Goal: Transaction & Acquisition: Purchase product/service

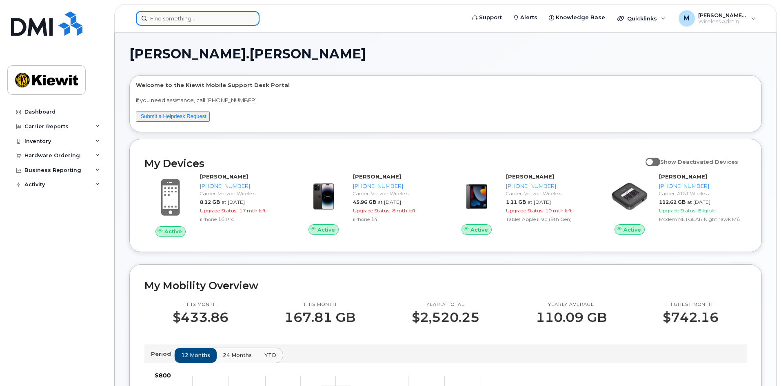
click at [171, 18] on input at bounding box center [198, 18] width 124 height 15
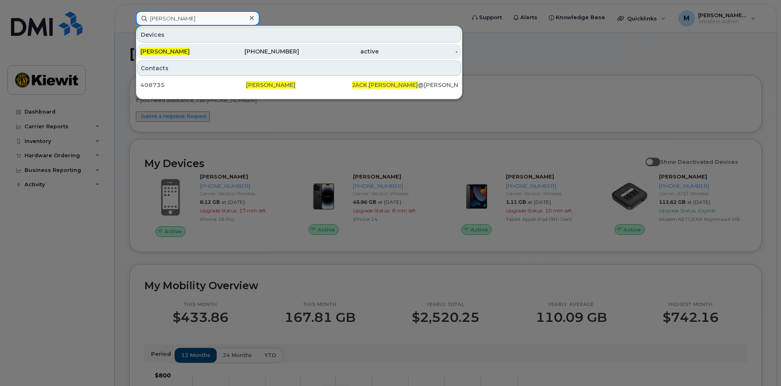
type input "jack cooper"
click at [290, 53] on div "912-963-7510" at bounding box center [260, 51] width 80 height 8
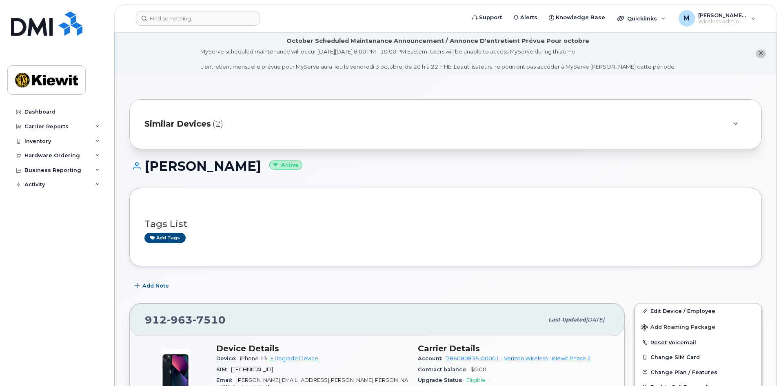
scroll to position [286, 0]
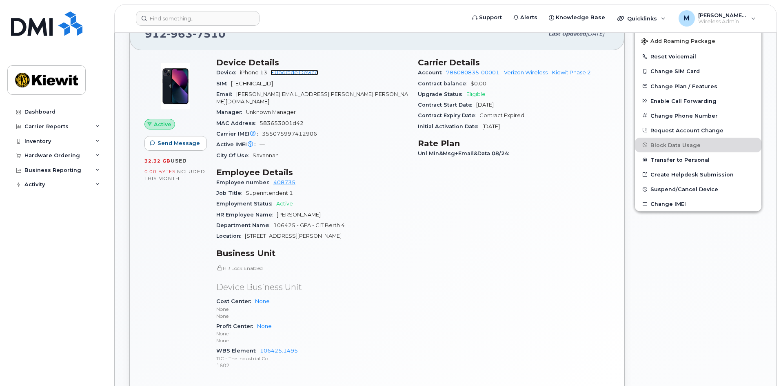
click at [294, 74] on link "+ Upgrade Device" at bounding box center [295, 72] width 48 height 6
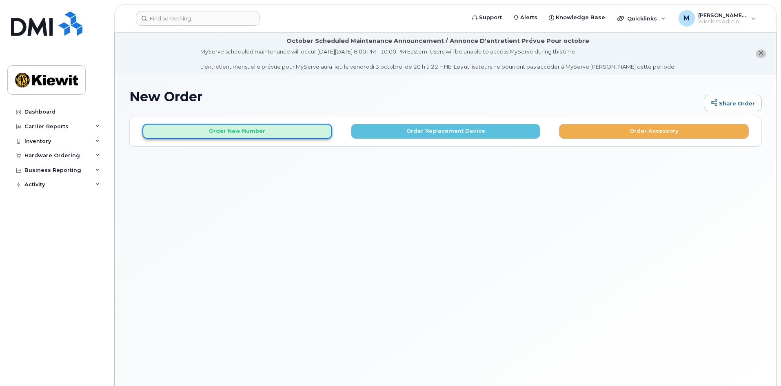
click at [239, 134] on button "Order New Number" at bounding box center [237, 131] width 190 height 15
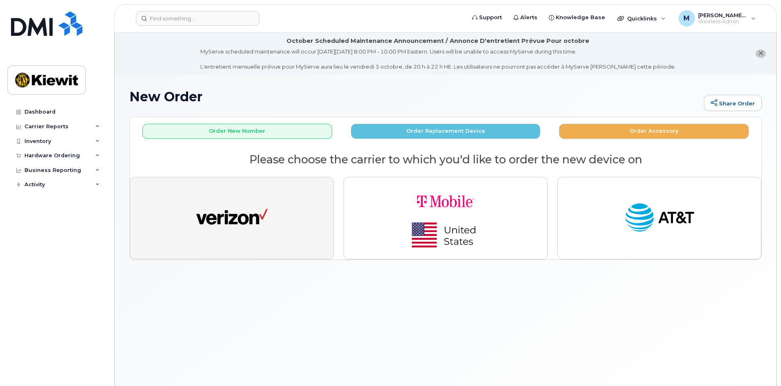
click at [231, 196] on button "button" at bounding box center [232, 218] width 204 height 82
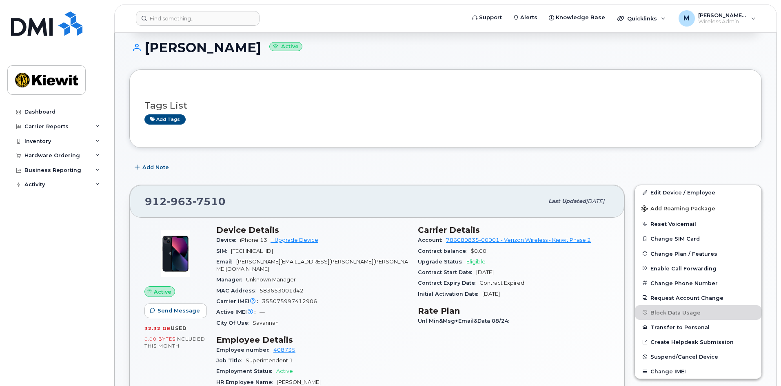
scroll to position [122, 0]
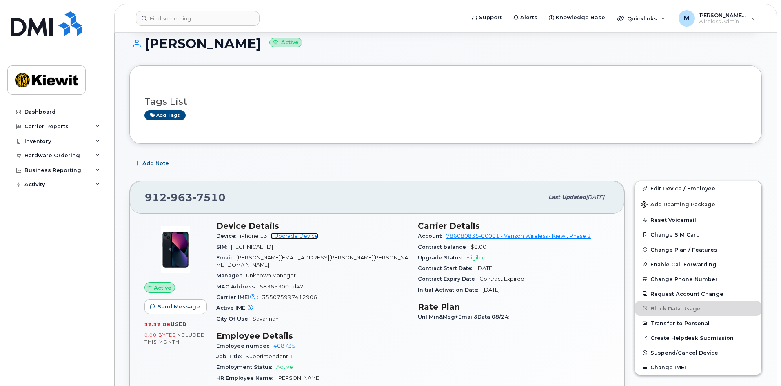
click at [292, 235] on link "+ Upgrade Device" at bounding box center [295, 236] width 48 height 6
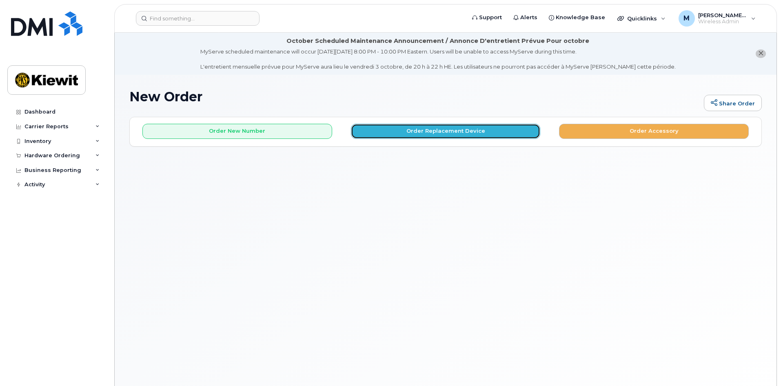
click at [446, 131] on button "Order Replacement Device" at bounding box center [446, 131] width 190 height 15
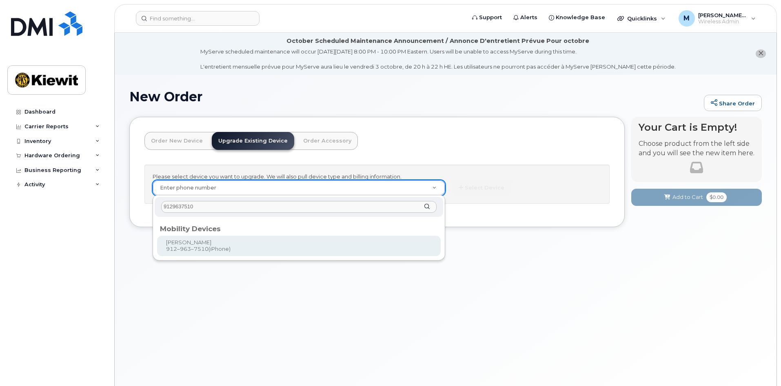
type input "9129637510"
type input "1173769"
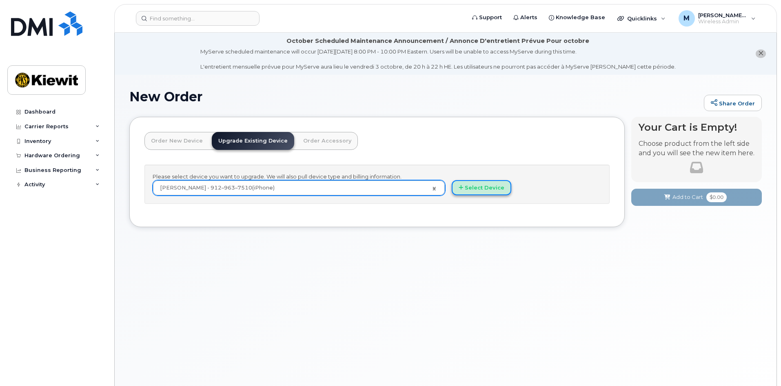
click at [477, 186] on button "Select Device" at bounding box center [482, 187] width 60 height 15
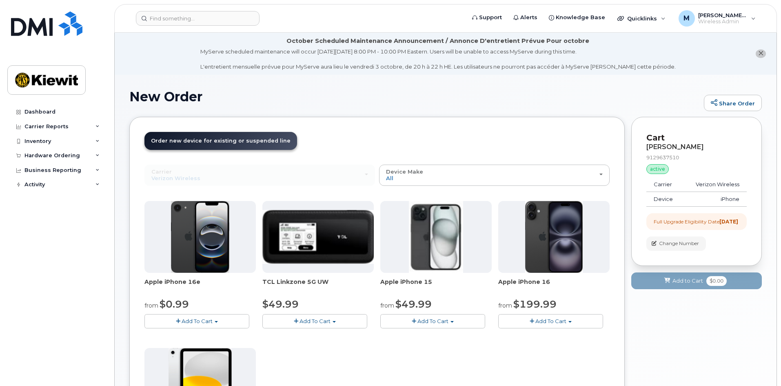
click at [435, 320] on span "Add To Cart" at bounding box center [433, 321] width 31 height 7
click at [428, 335] on link "$49.99 - 2 Year Upgrade (128GB)" at bounding box center [435, 336] width 106 height 10
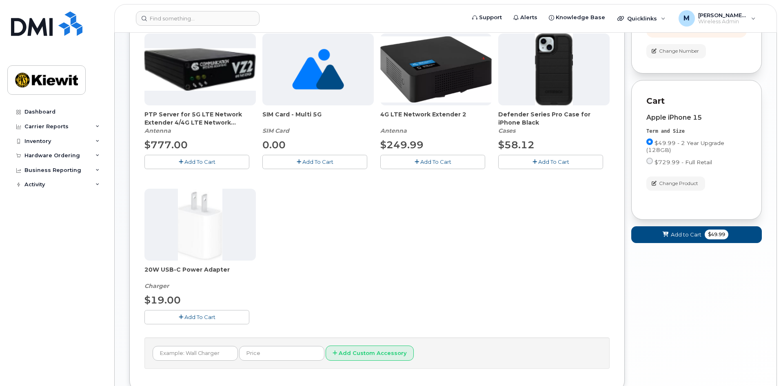
scroll to position [204, 0]
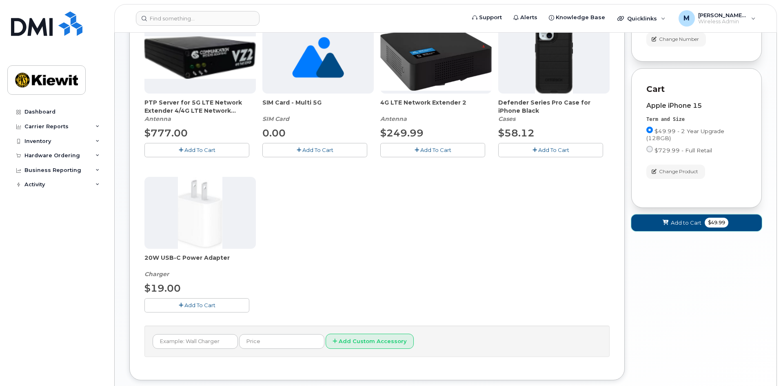
click at [684, 227] on span "Add to Cart" at bounding box center [686, 223] width 31 height 8
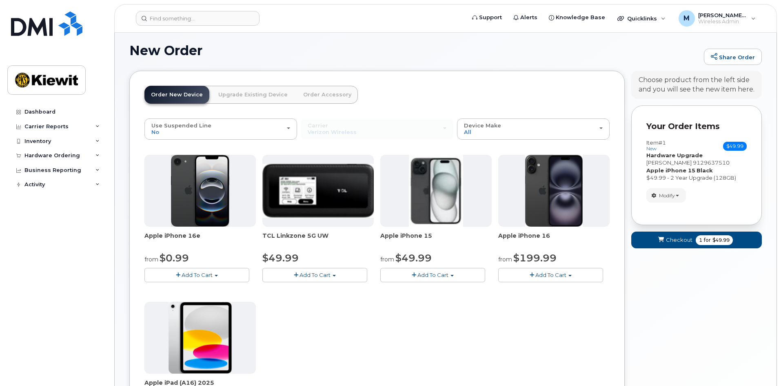
scroll to position [197, 0]
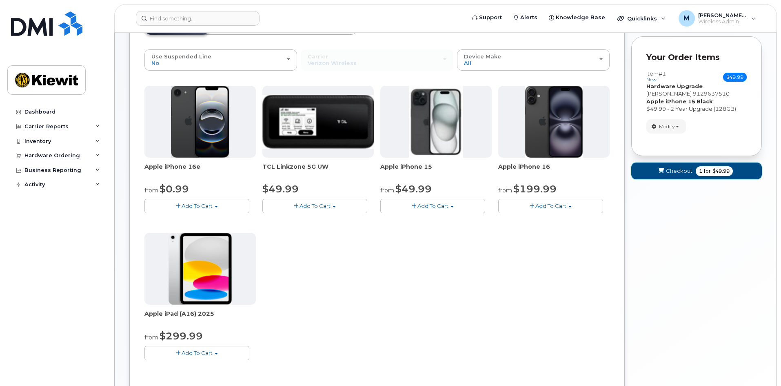
click at [664, 170] on span "submit" at bounding box center [661, 171] width 8 height 8
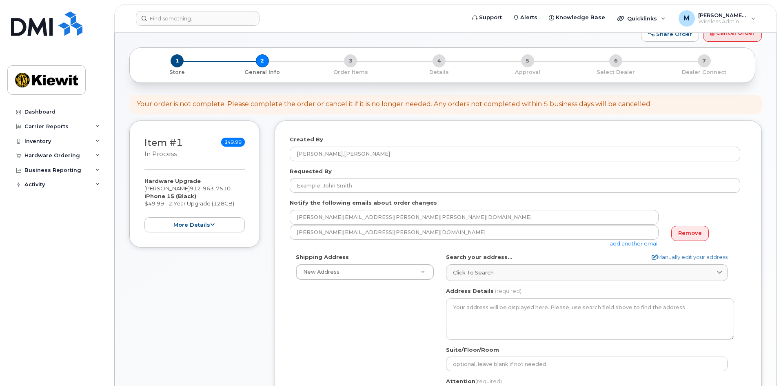
scroll to position [122, 0]
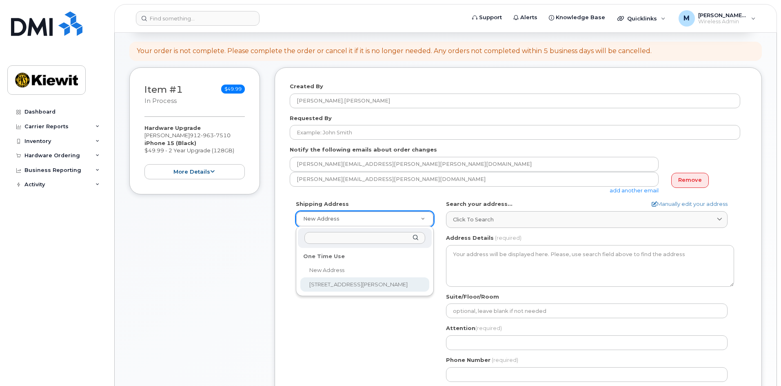
select select "[STREET_ADDRESS][PERSON_NAME]"
type textarea "[STREET_ADDRESS][PERSON_NAME]"
type input "[PERSON_NAME]"
type input "9124295099"
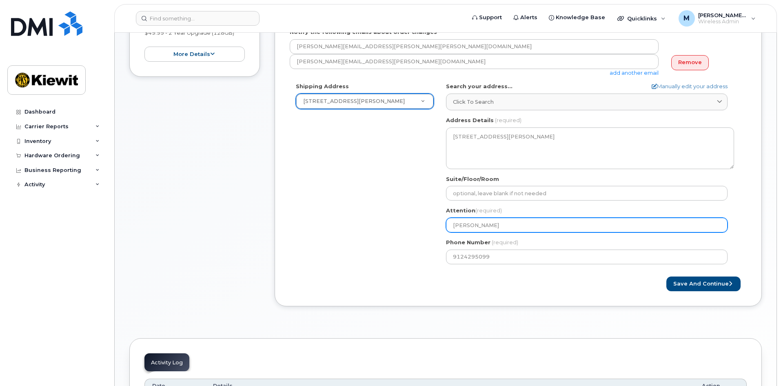
scroll to position [245, 0]
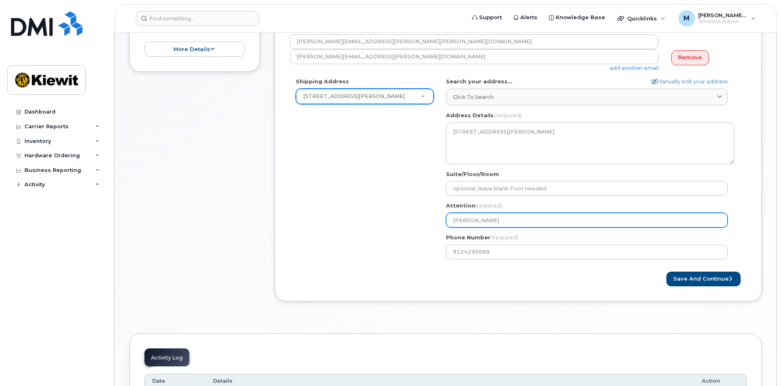
click at [490, 216] on input "[PERSON_NAME]" at bounding box center [587, 220] width 282 height 15
drag, startPoint x: 496, startPoint y: 220, endPoint x: 423, endPoint y: 215, distance: 72.9
click at [423, 215] on div "Shipping Address 205 Hutchinson Island Rd New Address 205 Hutchinson Island Rd …" at bounding box center [515, 171] width 451 height 187
select select
type input "J"
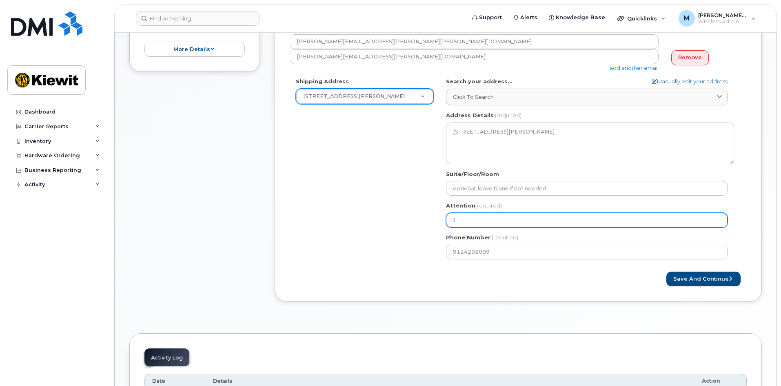
select select
type input "Ja"
select select
type input "Jac"
select select
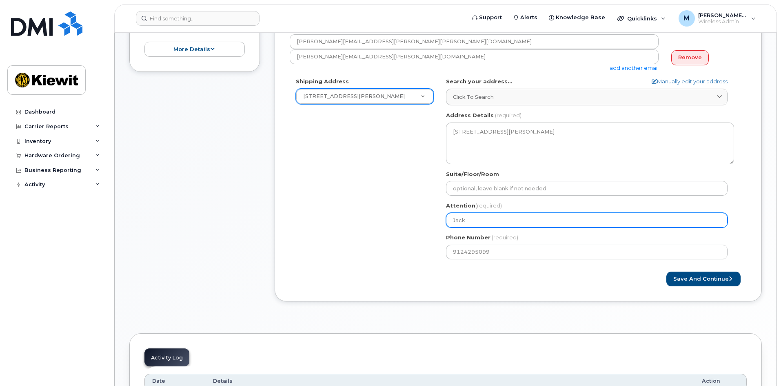
type input "Jack"
select select
type input "Jack C"
select select
type input "Jack CO"
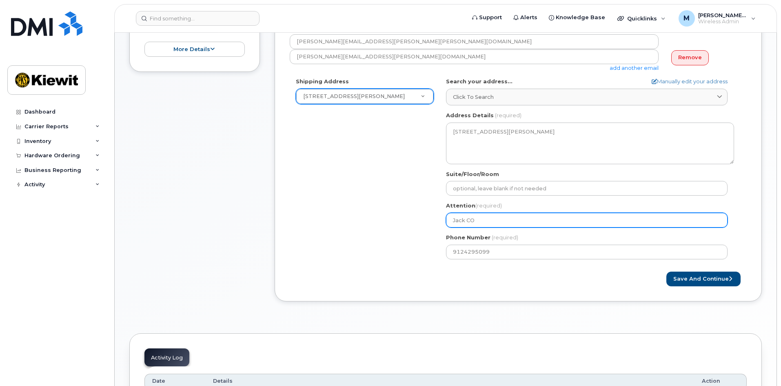
select select
type input "Jack COo"
select select
type input "Jack COop"
select select
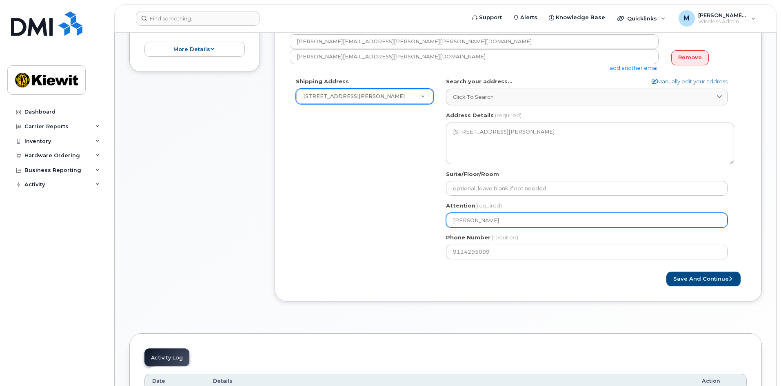
type input "Jack COope"
select select
type input "Jack COoper"
select select
type input "Jack COope"
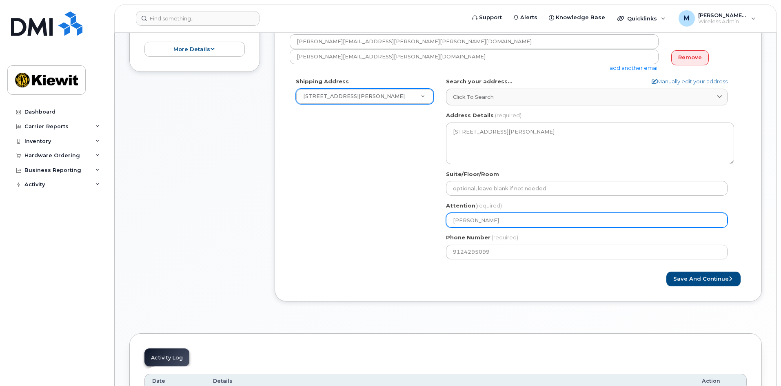
select select
type input "Jack COop"
select select
type input "Jack COo"
select select
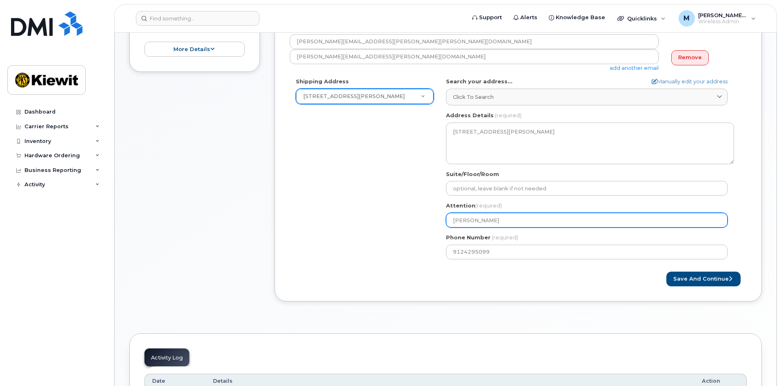
type input "Jack CO"
select select
type input "Jack C"
select select
type input "Jack Co"
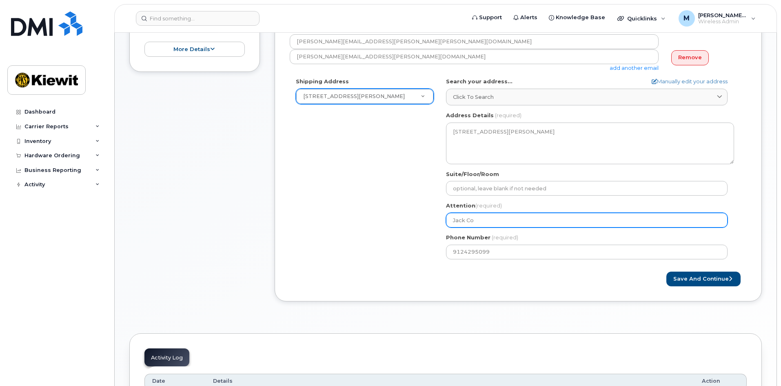
select select
type input "Jack Coo"
select select
type input "Jack Coop"
select select
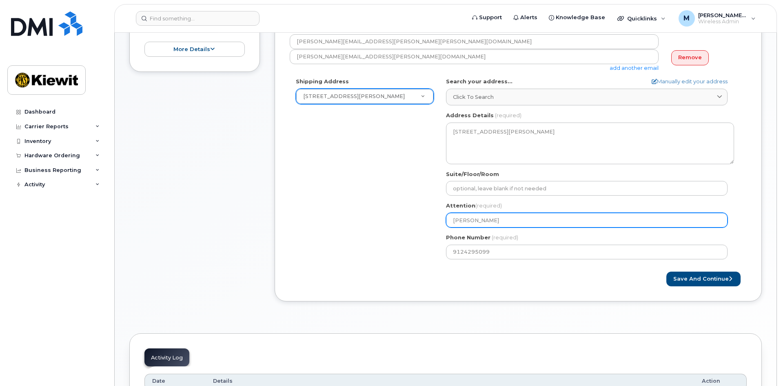
type input "Jack Coope"
select select
type input "[PERSON_NAME]"
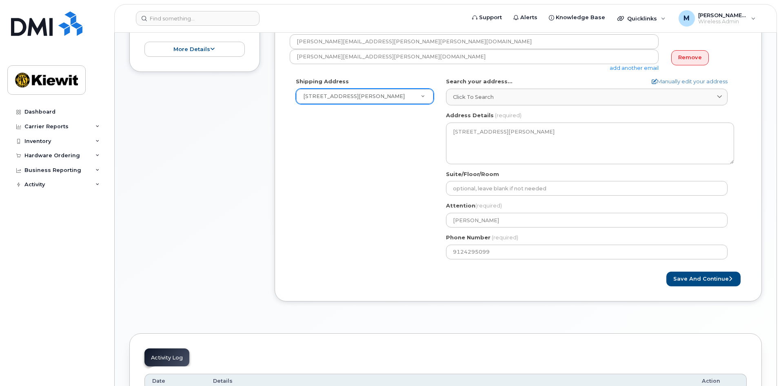
click at [707, 268] on form "Created By Melissa.Arnsdorff Requested By Notify the following emails about ord…" at bounding box center [518, 123] width 457 height 326
click at [707, 279] on button "Save and Continue" at bounding box center [703, 278] width 74 height 15
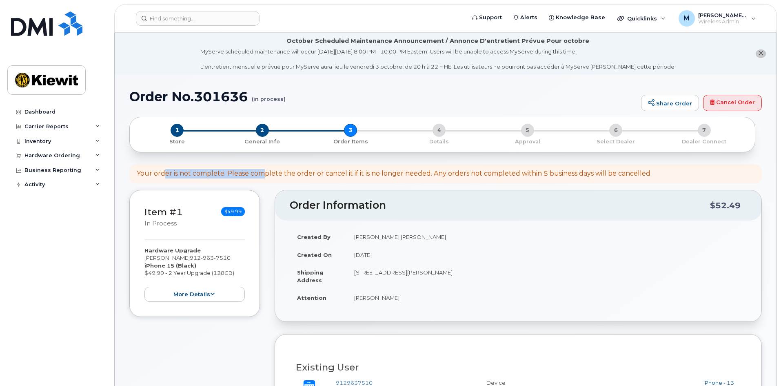
drag, startPoint x: 192, startPoint y: 172, endPoint x: 279, endPoint y: 169, distance: 87.4
click at [278, 169] on div "Your order is not complete. Please complete the order or cancel it if it is no …" at bounding box center [394, 173] width 515 height 9
click at [279, 169] on div "Your order is not complete. Please complete the order or cancel it if it is no …" at bounding box center [394, 173] width 515 height 9
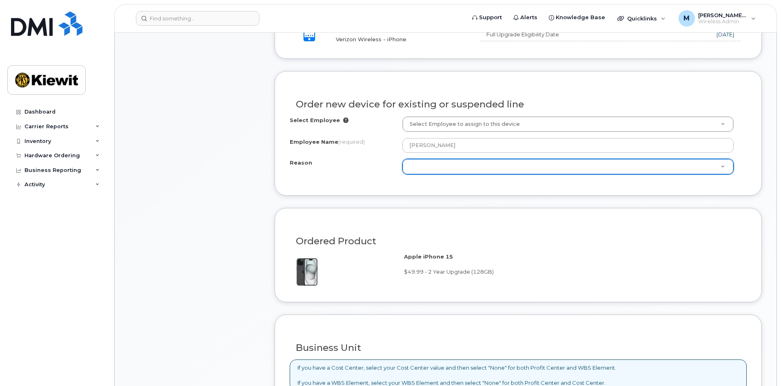
scroll to position [367, 0]
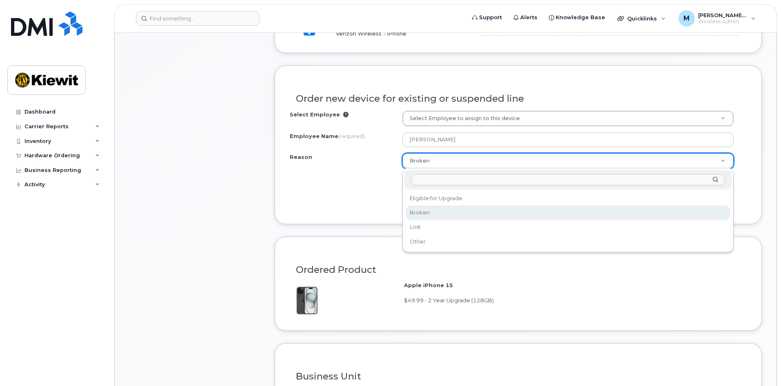
drag, startPoint x: 427, startPoint y: 160, endPoint x: 429, endPoint y: 168, distance: 7.9
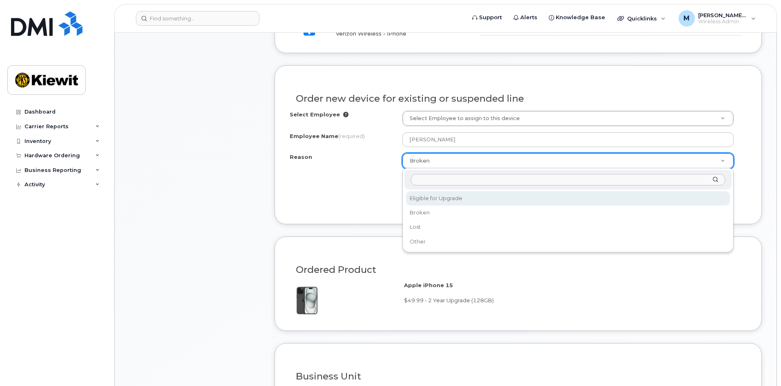
select select "eligible_for_upgrade"
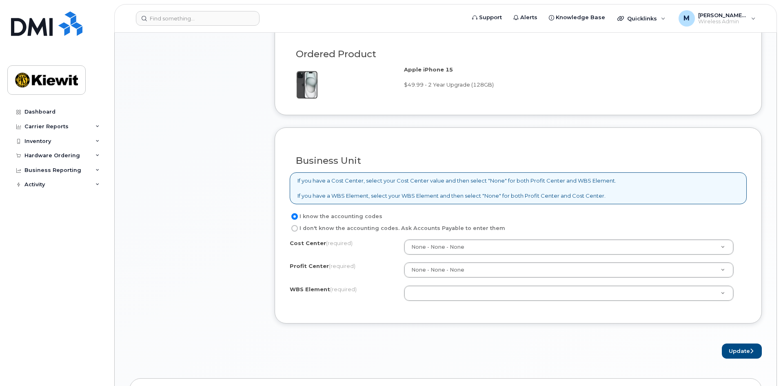
scroll to position [571, 0]
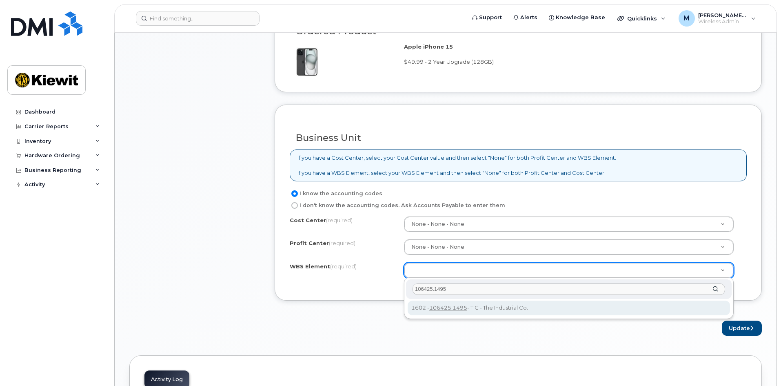
type input "106425.1495"
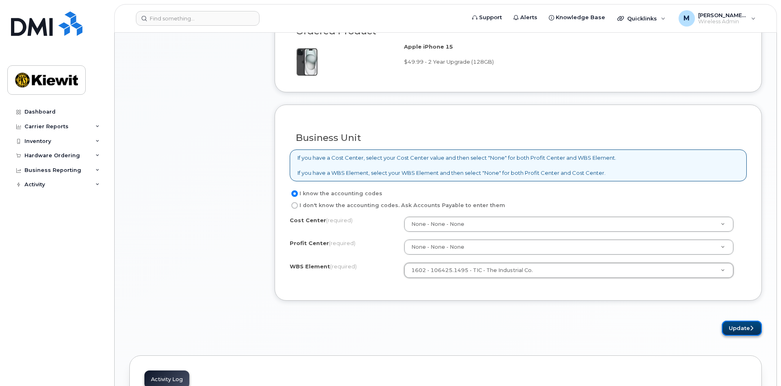
drag, startPoint x: 745, startPoint y: 326, endPoint x: 737, endPoint y: 324, distance: 8.8
click at [745, 326] on button "Update" at bounding box center [742, 327] width 40 height 15
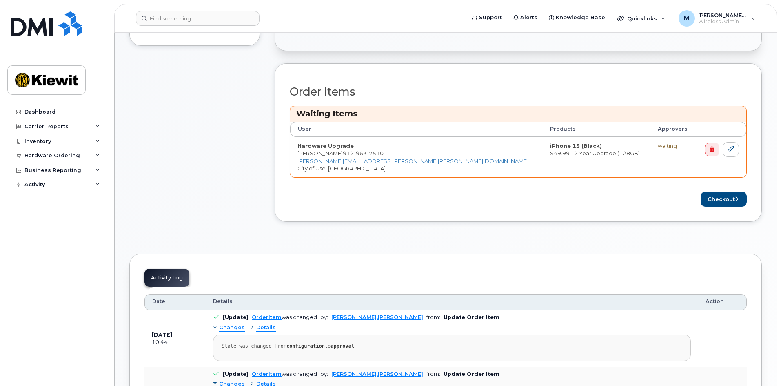
scroll to position [449, 0]
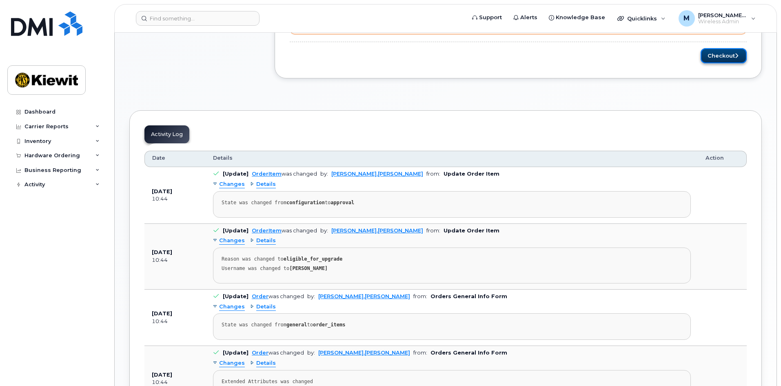
click at [709, 52] on button "Checkout" at bounding box center [724, 55] width 46 height 15
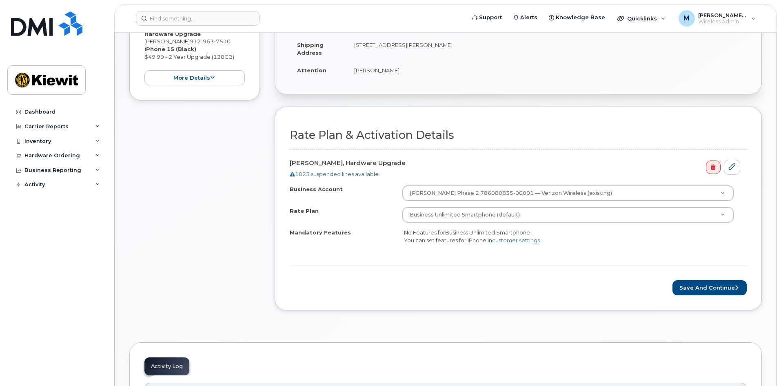
scroll to position [204, 0]
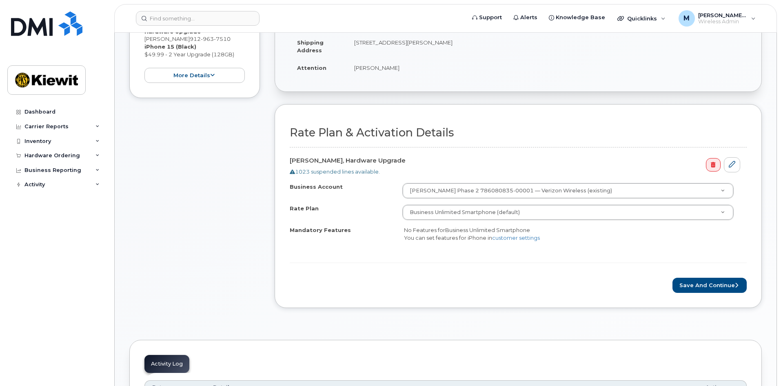
click at [704, 277] on form "Rate Plan & Activation Details [PERSON_NAME], Hardware Upgrade 1023 suspended l…" at bounding box center [518, 210] width 457 height 166
click at [700, 286] on button "Save and Continue" at bounding box center [710, 285] width 74 height 15
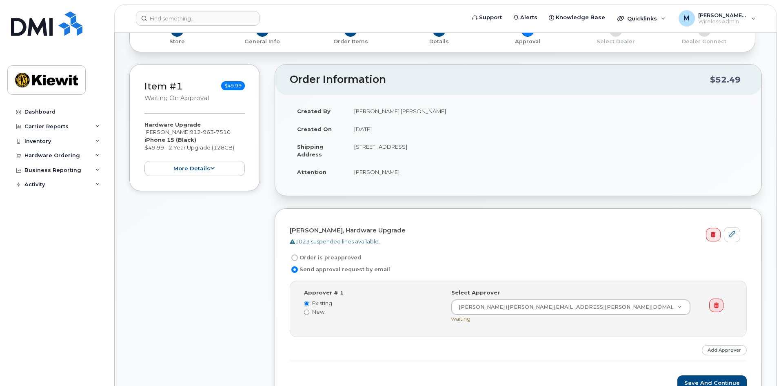
scroll to position [286, 0]
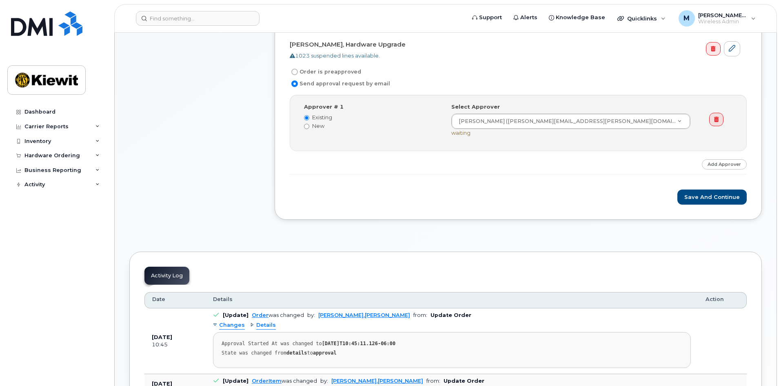
click at [297, 70] on input "Order is preapproved" at bounding box center [294, 72] width 7 height 7
radio input "true"
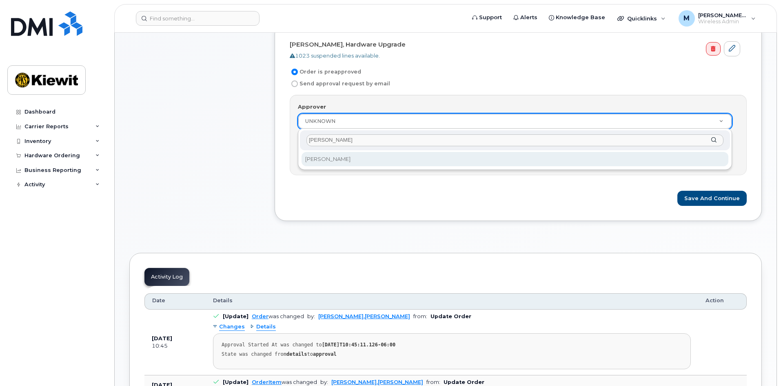
type input "melissa a"
select select "2177753"
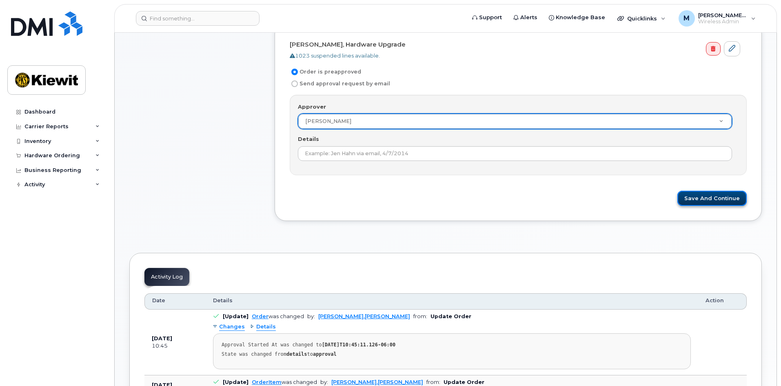
click at [704, 198] on button "Save and Continue" at bounding box center [711, 198] width 69 height 15
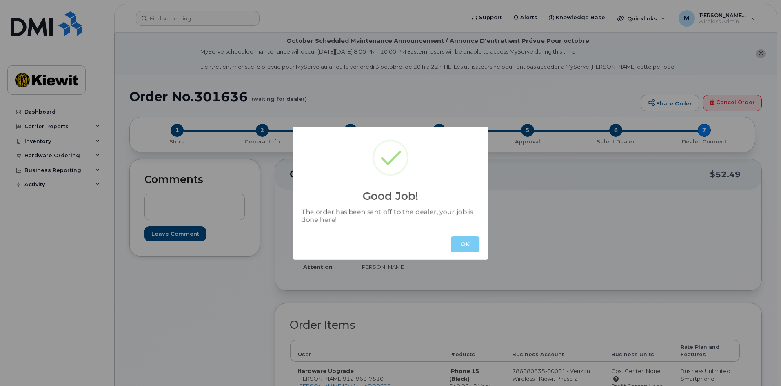
click at [468, 244] on button "OK" at bounding box center [465, 244] width 29 height 16
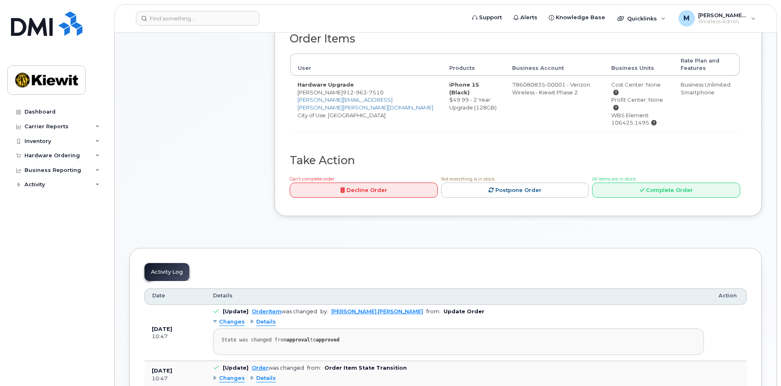
scroll to position [449, 0]
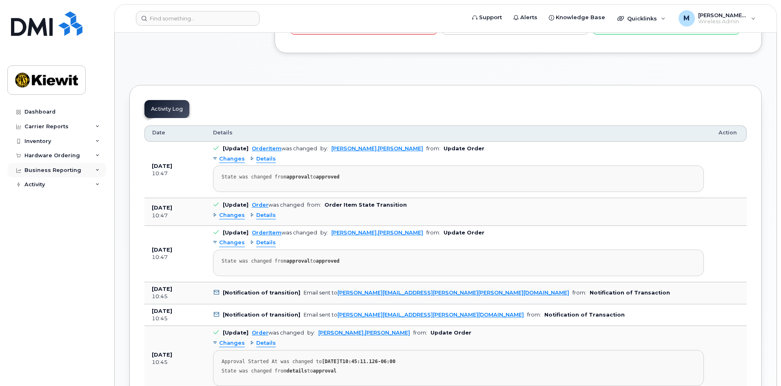
click at [41, 173] on div "Business Reporting" at bounding box center [56, 170] width 99 height 15
click at [48, 155] on div "Hardware Ordering" at bounding box center [52, 155] width 56 height 7
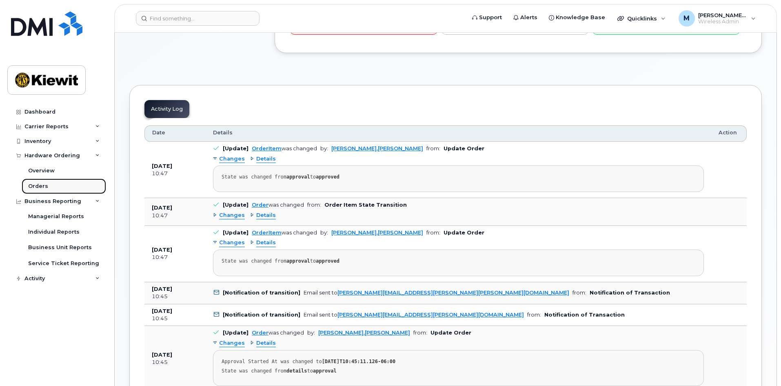
click at [38, 184] on div "Orders" at bounding box center [38, 185] width 20 height 7
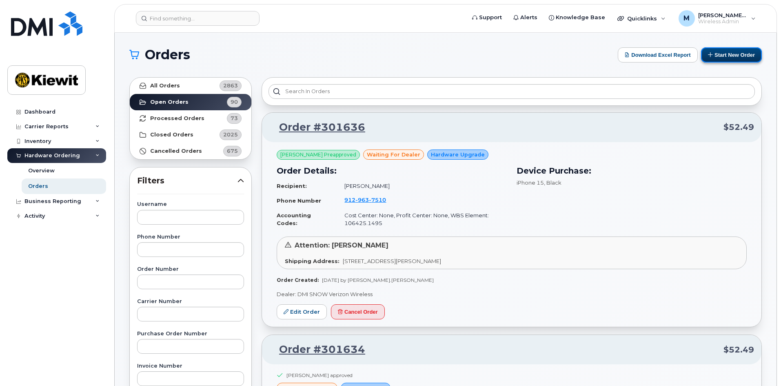
click at [742, 52] on button "Start New Order" at bounding box center [731, 54] width 61 height 15
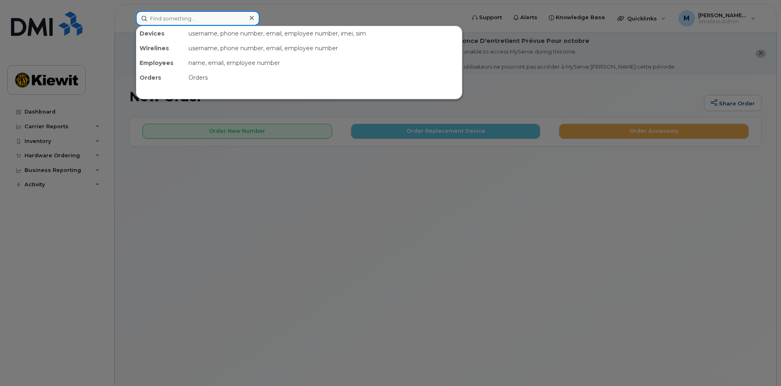
click at [168, 18] on input at bounding box center [198, 18] width 124 height 15
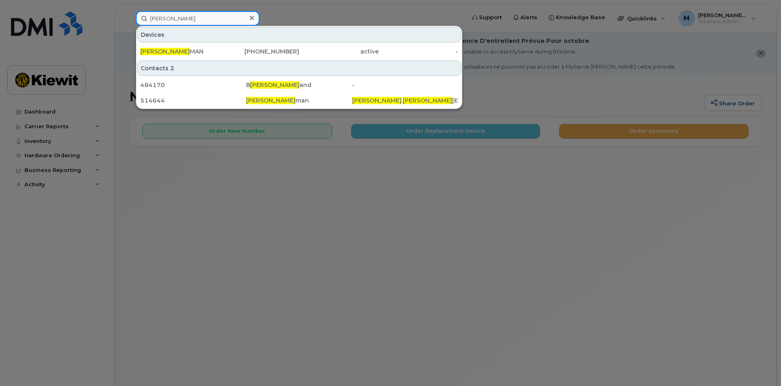
type input "ryan heil"
click at [486, 205] on div at bounding box center [390, 193] width 781 height 386
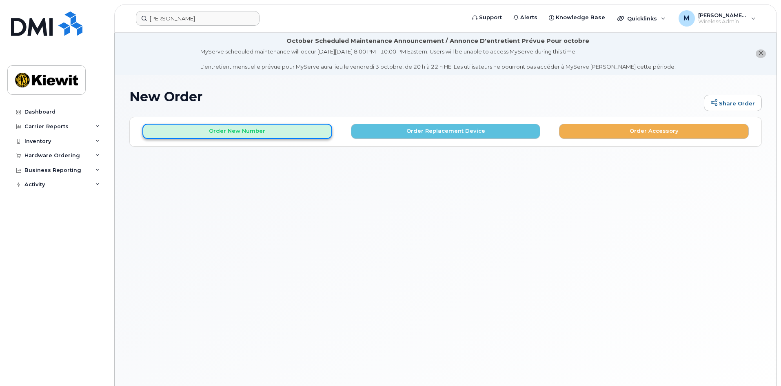
click at [248, 130] on button "Order New Number" at bounding box center [237, 131] width 190 height 15
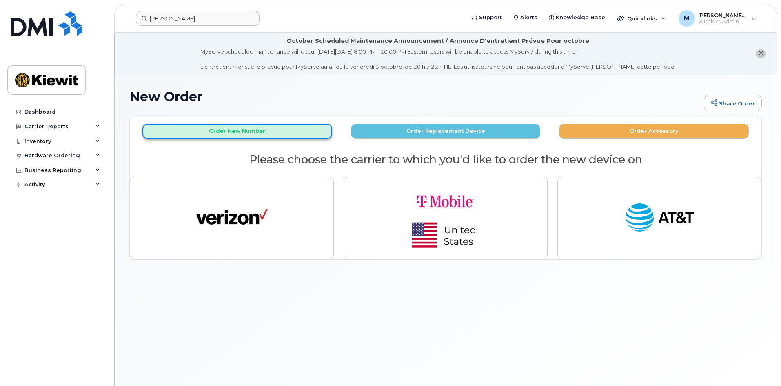
click at [245, 130] on button "Order New Number" at bounding box center [237, 131] width 190 height 15
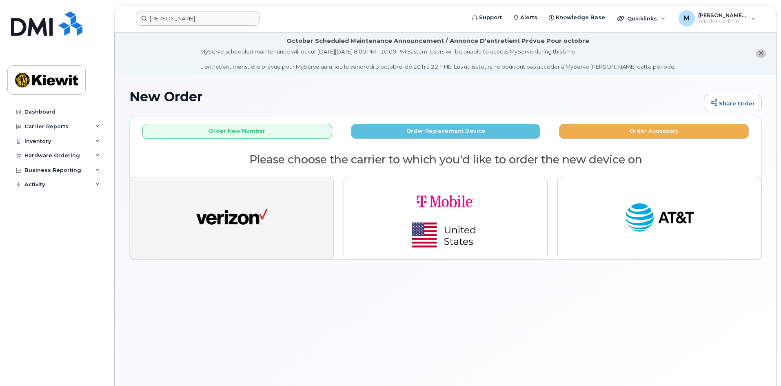
click at [243, 204] on img "button" at bounding box center [231, 218] width 71 height 37
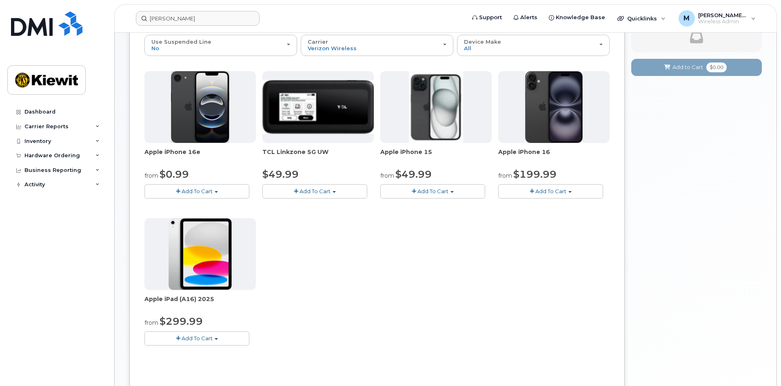
scroll to position [163, 0]
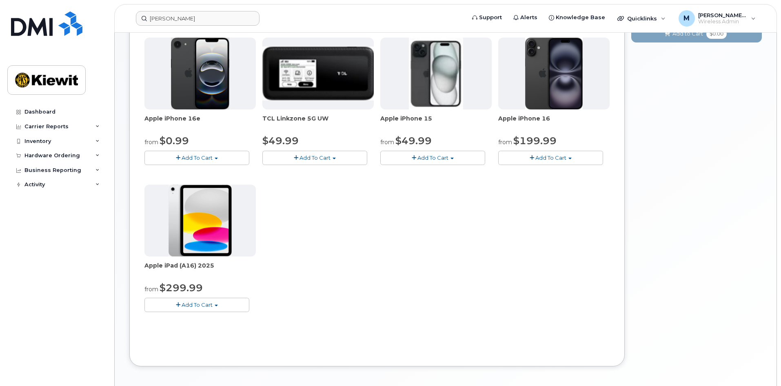
click at [205, 306] on span "Add To Cart" at bounding box center [197, 304] width 31 height 7
click at [200, 321] on link "$299.99 - 2 Year Activation (128GB)" at bounding box center [203, 320] width 113 height 10
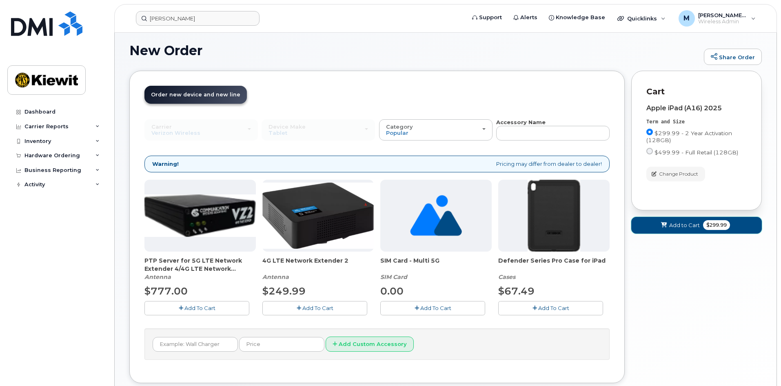
click at [685, 227] on span "Add to Cart" at bounding box center [684, 225] width 31 height 8
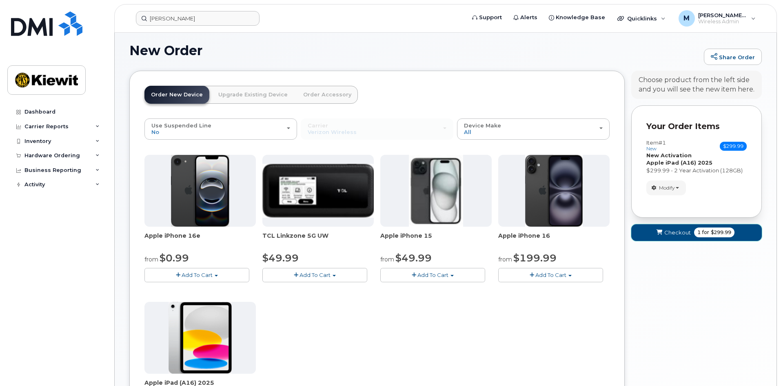
click at [680, 229] on span "Checkout" at bounding box center [677, 233] width 27 height 8
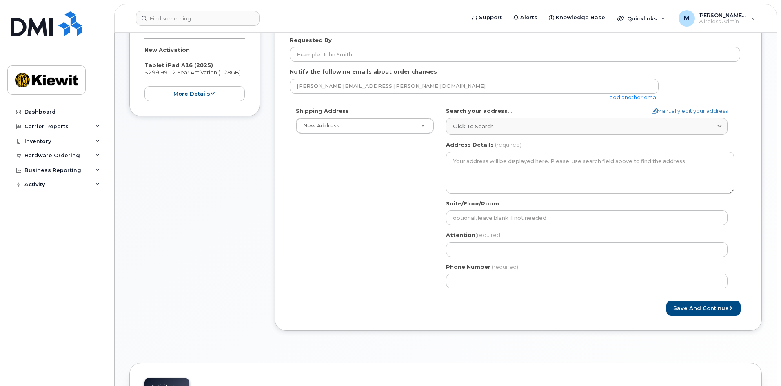
scroll to position [204, 0]
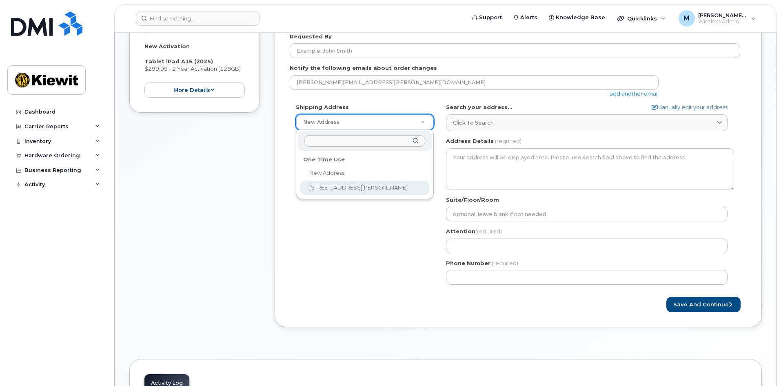
select select "[STREET_ADDRESS][PERSON_NAME]"
type textarea "205 Hutchinson Island Rd SAVANNAH GA 31421-7010 UNITED STATES"
type input "JOhn Boykin"
type input "9124295099"
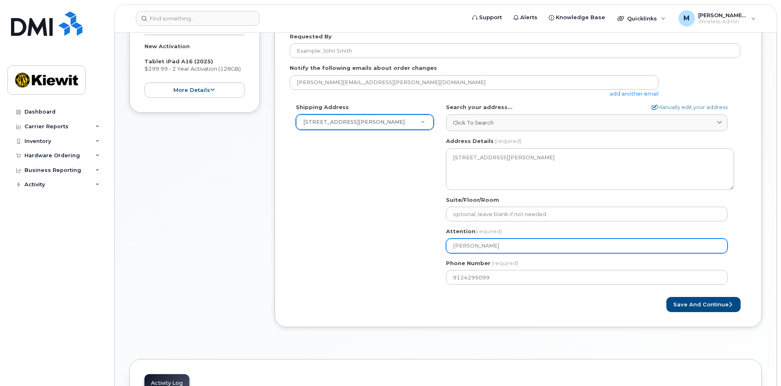
click at [504, 243] on input "JOhn Boykin" at bounding box center [587, 245] width 282 height 15
drag, startPoint x: 523, startPoint y: 250, endPoint x: 370, endPoint y: 228, distance: 154.2
click at [370, 228] on div "Shipping Address 205 Hutchinson Island Rd New Address 205 Hutchinson Island Rd …" at bounding box center [515, 196] width 451 height 187
select select
type input "R"
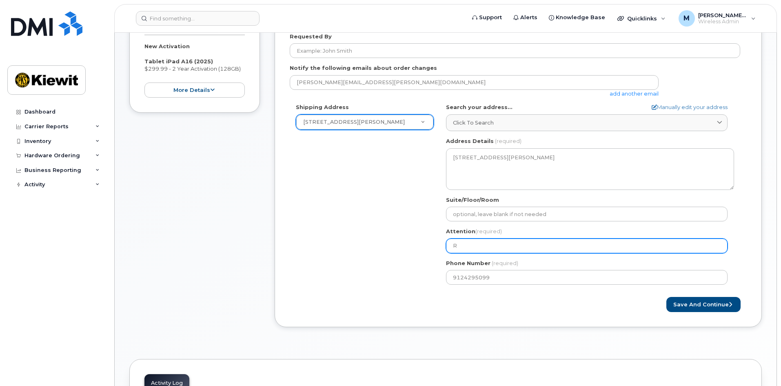
select select
type input "Ry"
select select
type input "Ryan"
select select
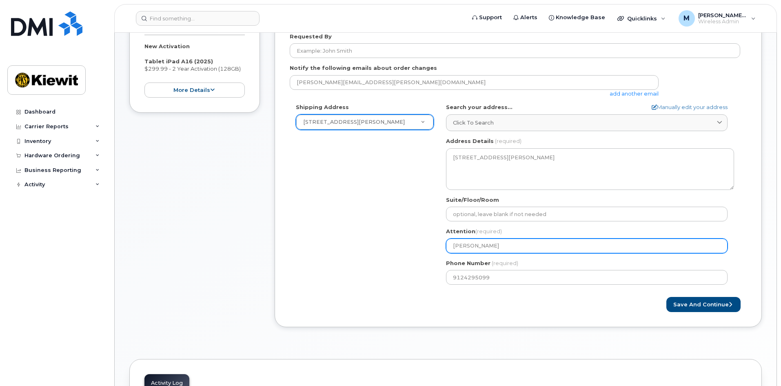
type input "Ryan"
select select
type input "Ryan H"
select select
type input "Ryan He"
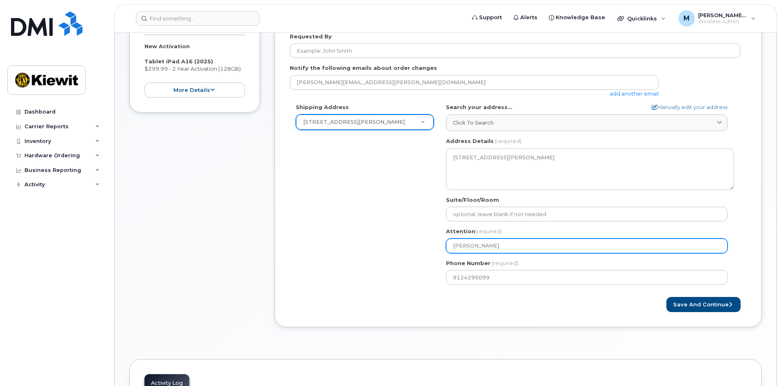
select select
type input "Ryan Hei"
select select
type input "Ryan Heil"
select select
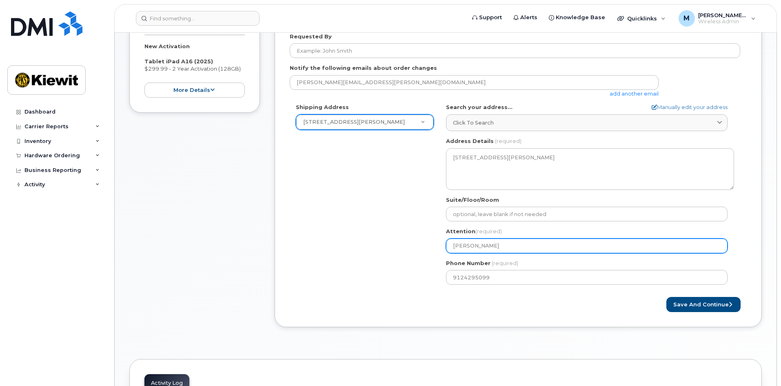
type input "Ryan Heilm"
select select
type input "Ryan Heilma"
select select
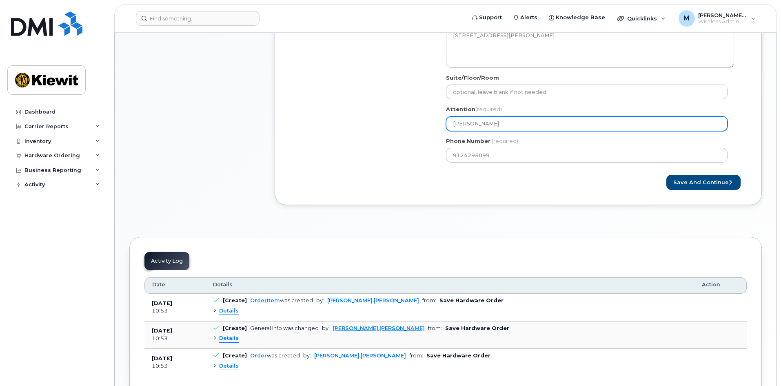
scroll to position [326, 0]
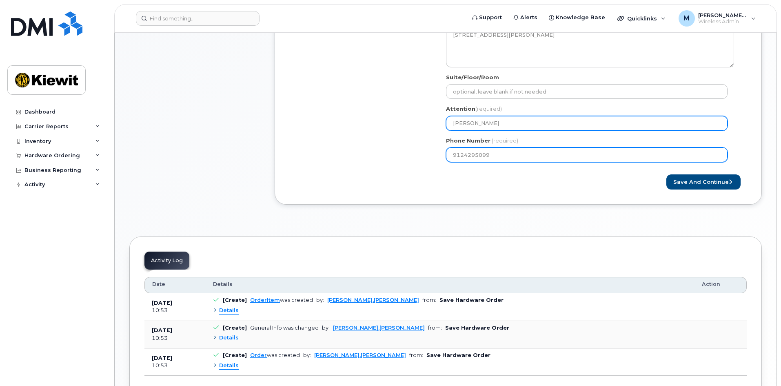
type input "[PERSON_NAME]"
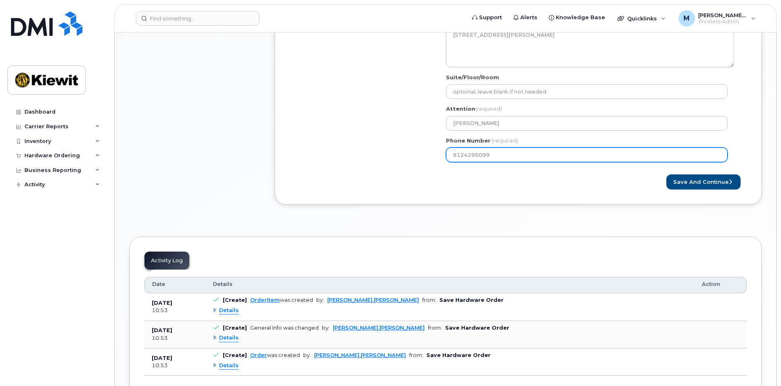
drag, startPoint x: 478, startPoint y: 158, endPoint x: 518, endPoint y: 158, distance: 39.6
click at [518, 158] on input "9124295099" at bounding box center [587, 154] width 282 height 15
select select
type input "912429510"
select select
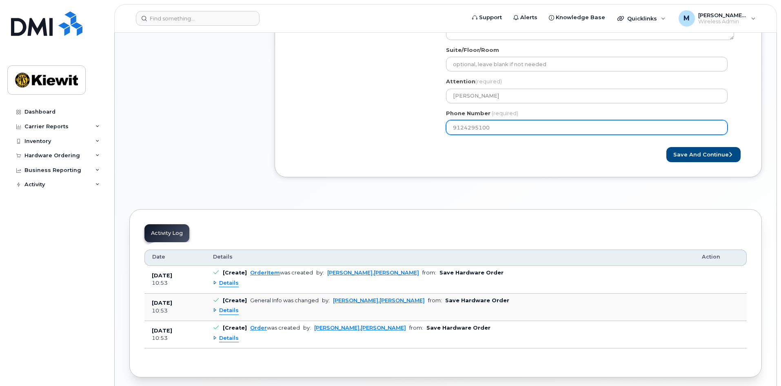
scroll to position [386, 0]
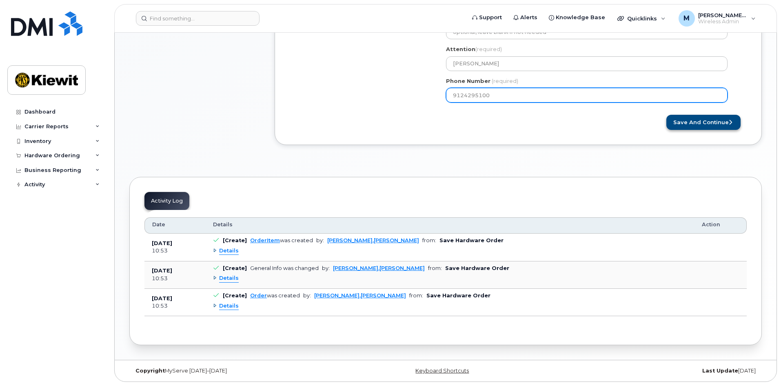
type input "9124295100"
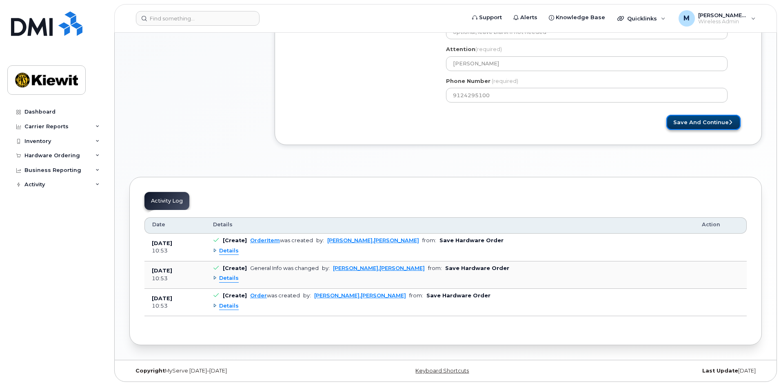
click at [705, 122] on button "Save and Continue" at bounding box center [703, 122] width 74 height 15
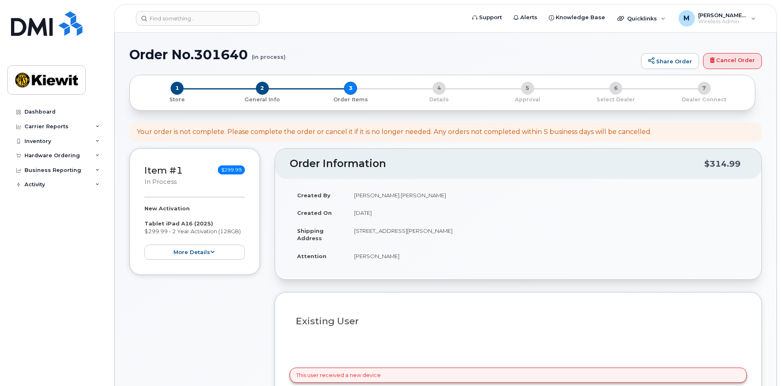
select select
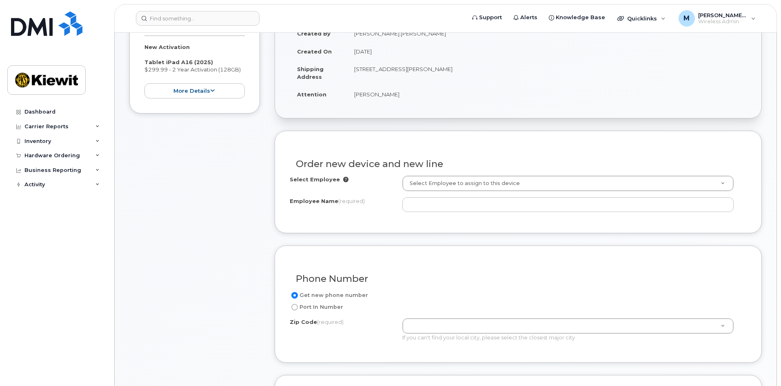
scroll to position [204, 0]
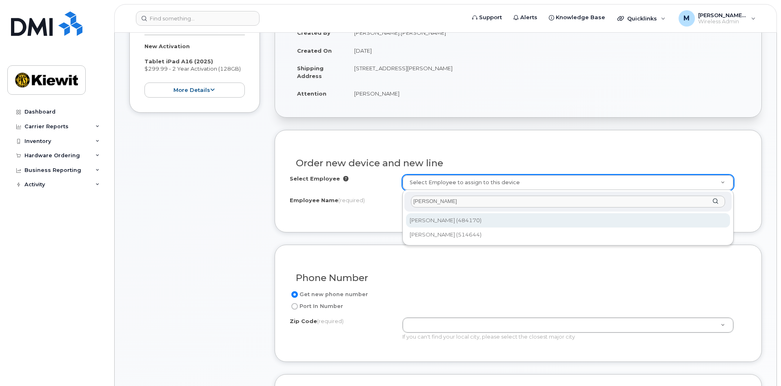
type input "[PERSON_NAME]"
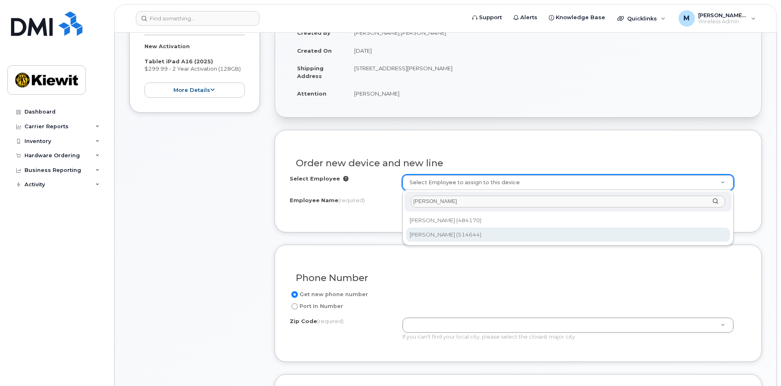
type input "2164083"
type input "[PERSON_NAME]"
type input "25-1 West Bay St"
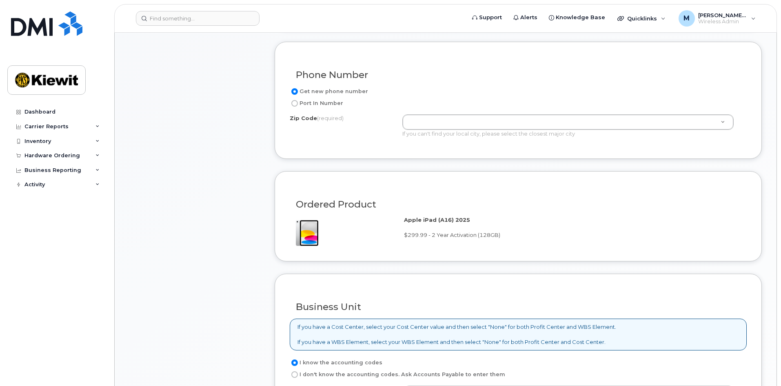
scroll to position [408, 0]
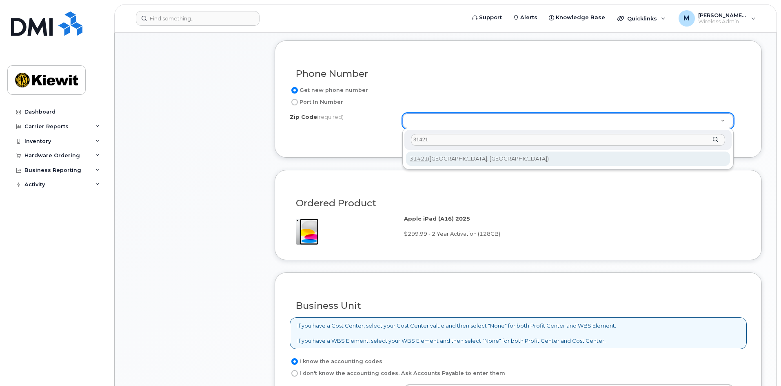
type input "31421"
type input "31421 (Savannah, GA)"
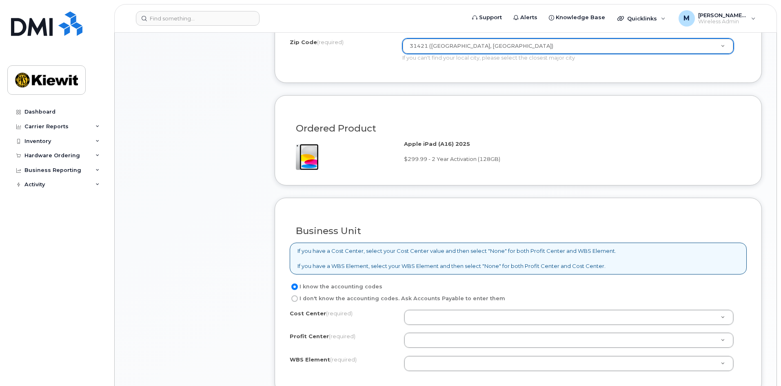
scroll to position [653, 0]
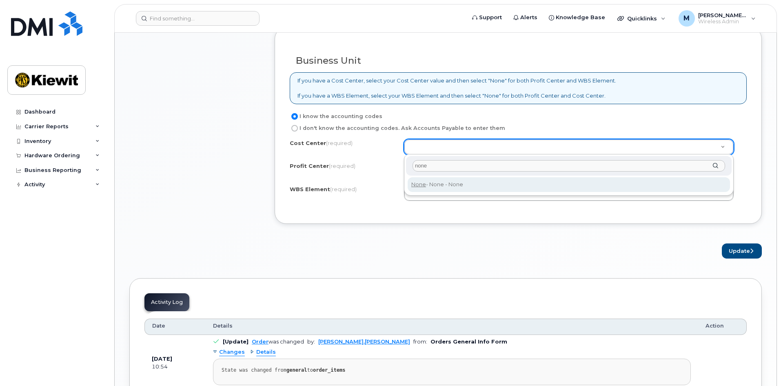
type input "none"
type input "None"
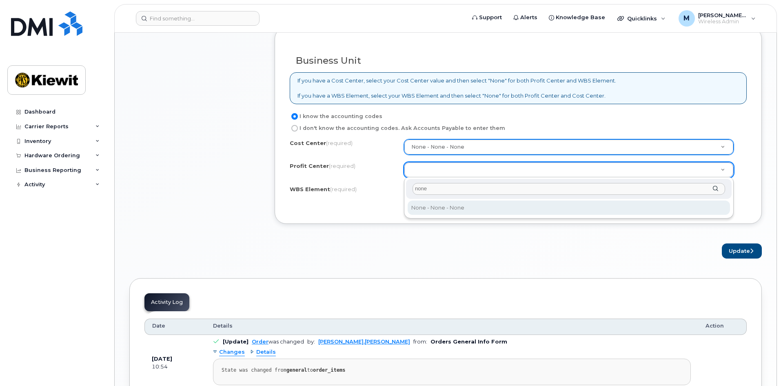
type input "none"
select select "None"
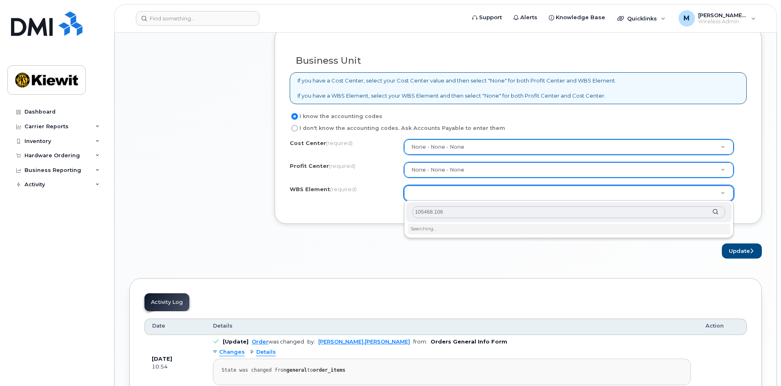
type input "105468.1069"
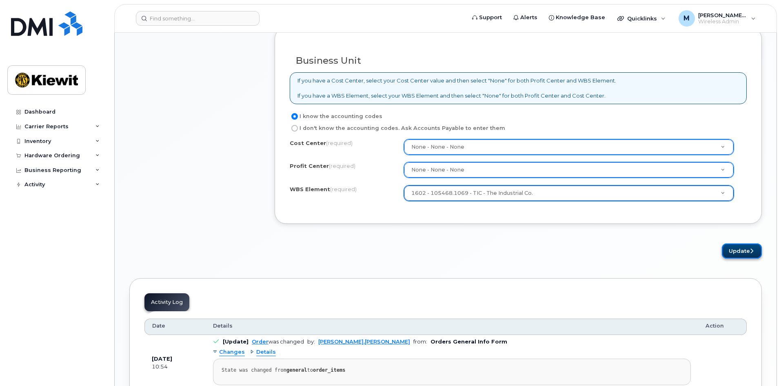
click at [751, 253] on icon "submit" at bounding box center [751, 250] width 3 height 5
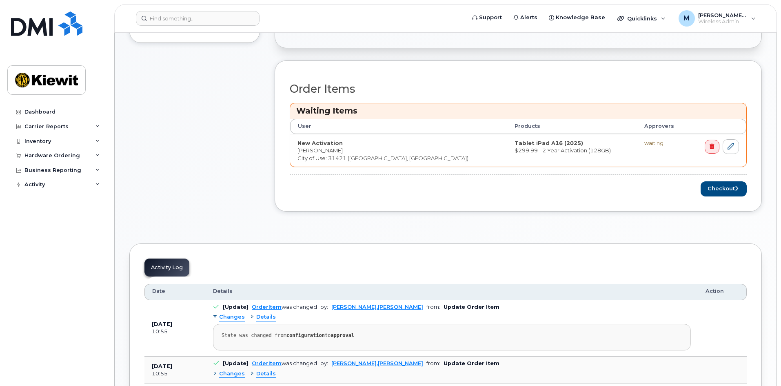
scroll to position [326, 0]
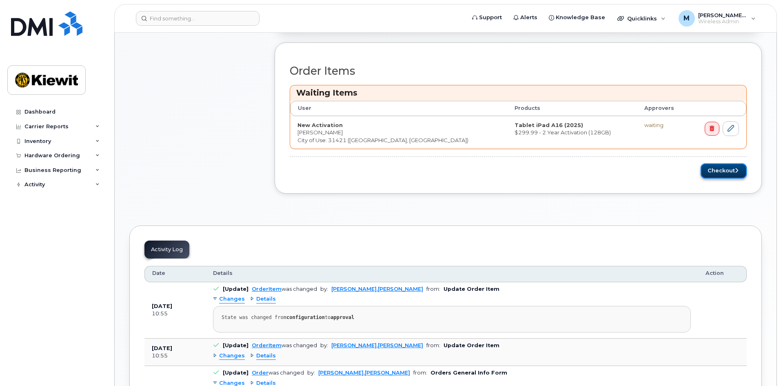
click at [721, 171] on button "Checkout" at bounding box center [724, 170] width 46 height 15
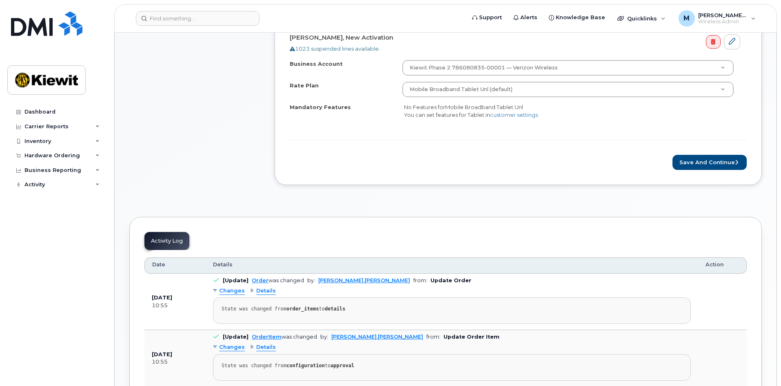
scroll to position [326, 0]
click at [706, 156] on button "Save and Continue" at bounding box center [710, 162] width 74 height 15
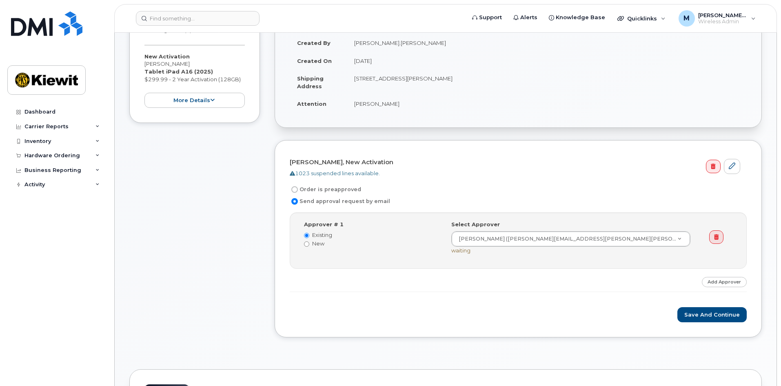
scroll to position [245, 0]
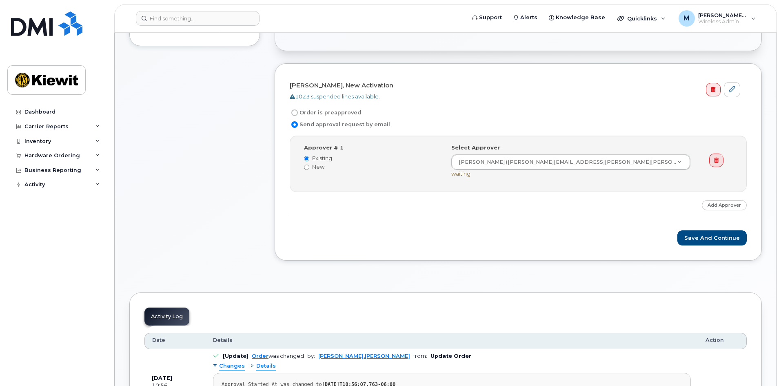
click at [333, 115] on label "Order is preapproved" at bounding box center [325, 113] width 71 height 10
click at [298, 115] on input "Order is preapproved" at bounding box center [294, 112] width 7 height 7
radio input "true"
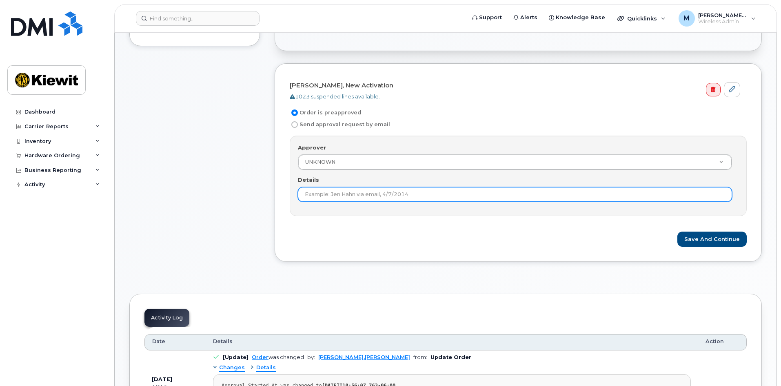
click at [357, 198] on input "Details" at bounding box center [515, 194] width 434 height 15
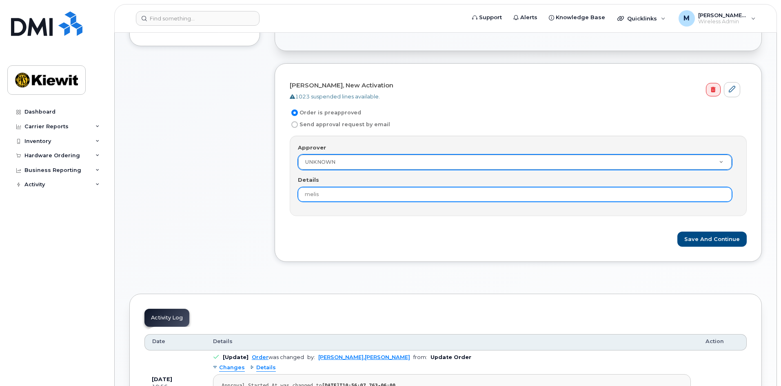
type input "melis"
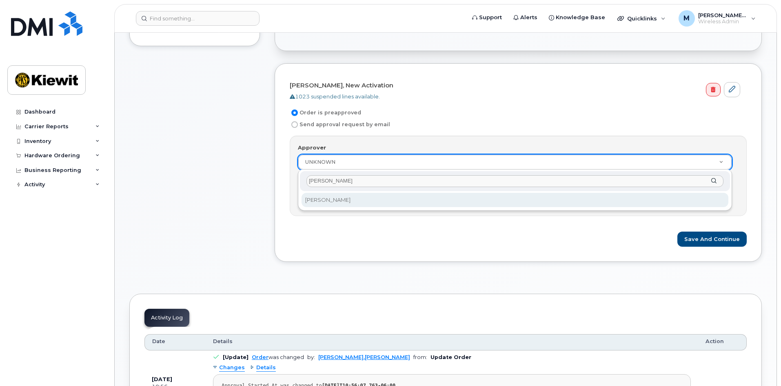
type input "[PERSON_NAME]"
select select "2177753"
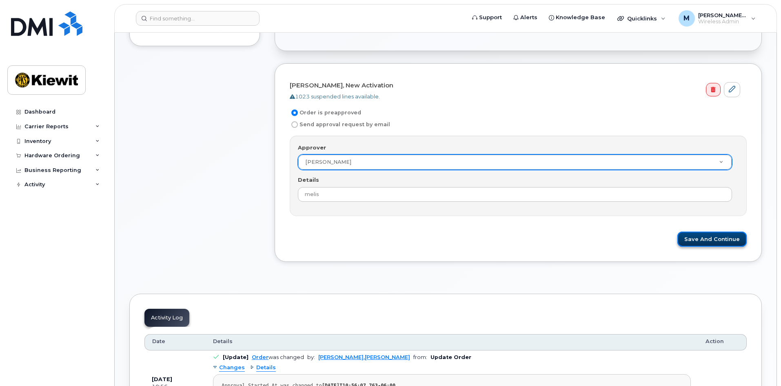
click at [715, 241] on button "Save and Continue" at bounding box center [711, 238] width 69 height 15
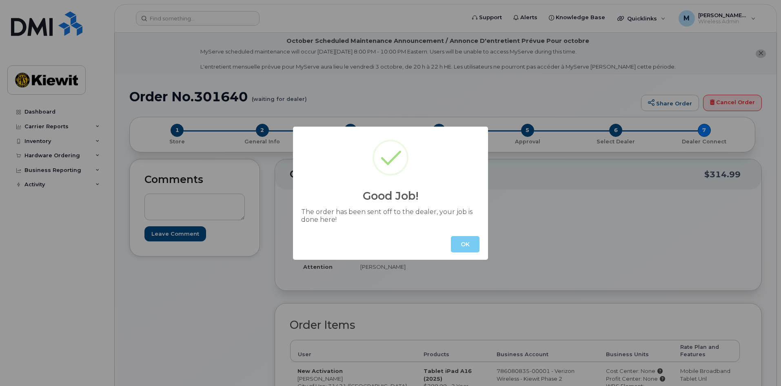
click at [469, 237] on button "OK" at bounding box center [465, 244] width 29 height 16
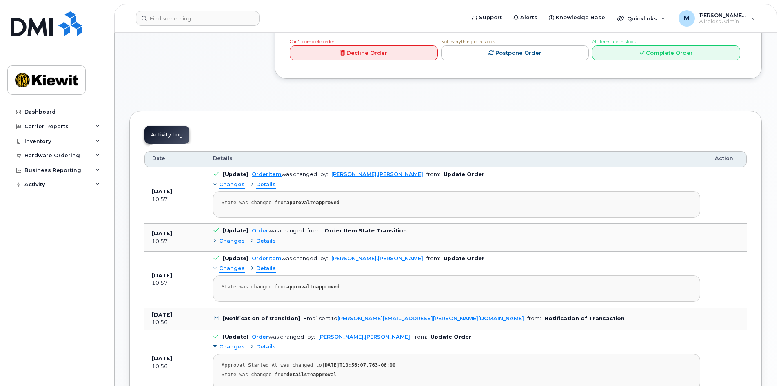
scroll to position [41, 0]
